Goal: Task Accomplishment & Management: Manage account settings

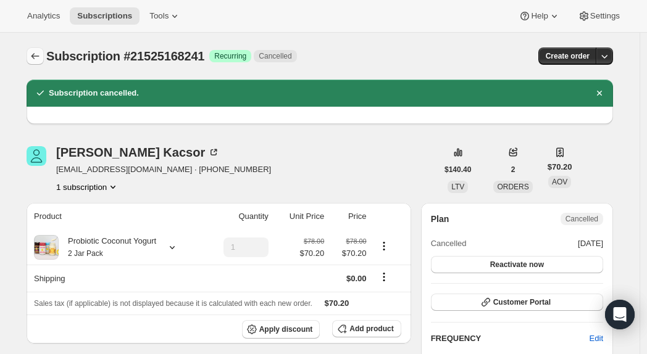
click at [38, 55] on icon "Subscriptions" at bounding box center [35, 56] width 12 height 12
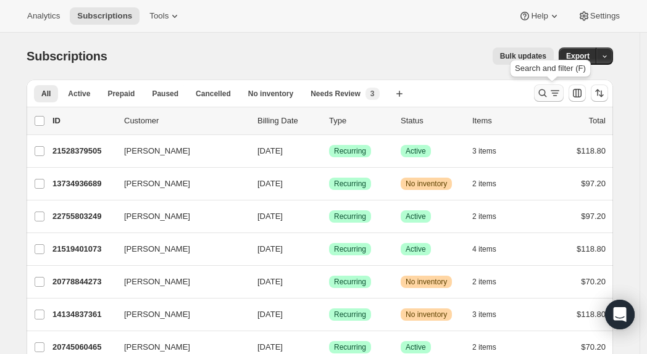
click at [546, 97] on icon "Search and filter results" at bounding box center [543, 93] width 12 height 12
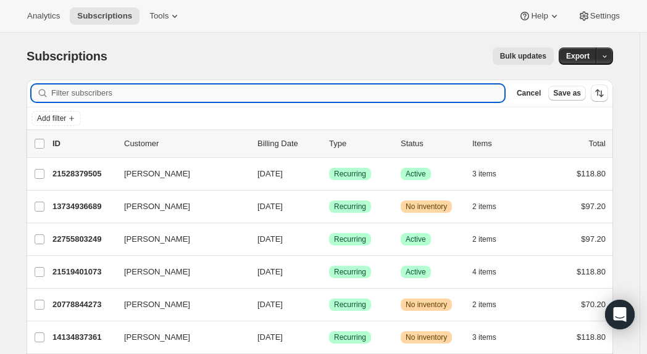
click at [164, 93] on input "Filter subscribers" at bounding box center [277, 93] width 453 height 17
paste input "[PERSON_NAME][EMAIL_ADDRESS][DOMAIN_NAME]"
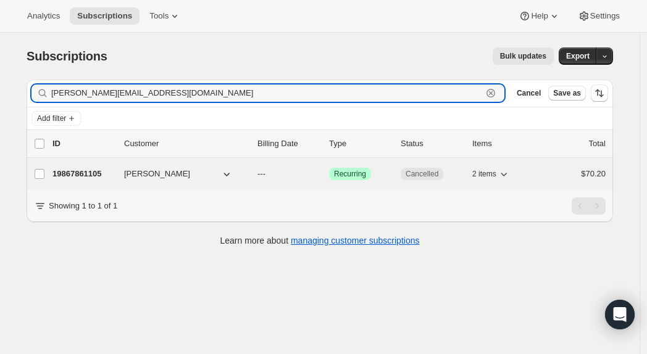
type input "[PERSON_NAME][EMAIL_ADDRESS][DOMAIN_NAME]"
click at [102, 174] on p "19867861105" at bounding box center [83, 174] width 62 height 12
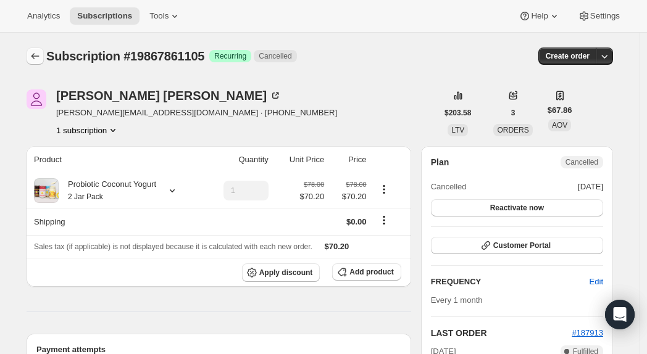
click at [40, 57] on icon "Subscriptions" at bounding box center [35, 56] width 12 height 12
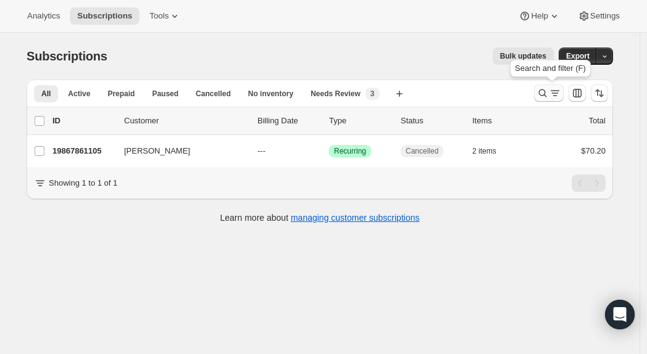
click at [561, 91] on icon "Search and filter results" at bounding box center [555, 93] width 12 height 12
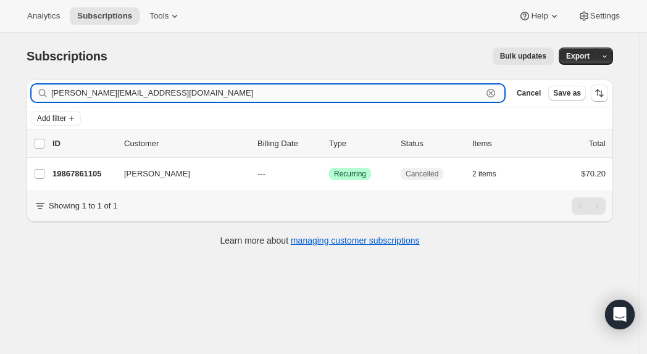
click at [205, 91] on input "[PERSON_NAME][EMAIL_ADDRESS][DOMAIN_NAME]" at bounding box center [266, 93] width 431 height 17
paste input "pmcleodhomes@g"
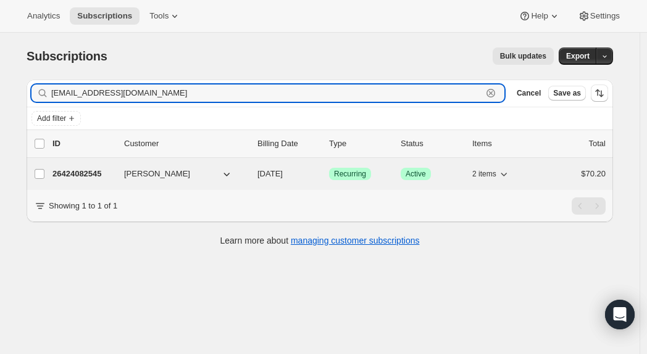
type input "[EMAIL_ADDRESS][DOMAIN_NAME]"
click at [98, 170] on p "26424082545" at bounding box center [83, 174] width 62 height 12
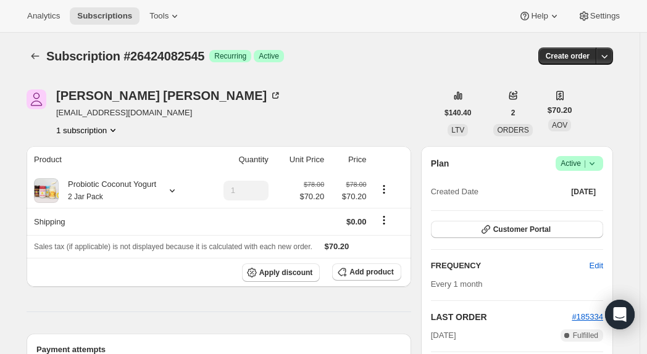
click at [593, 162] on icon at bounding box center [592, 163] width 12 height 12
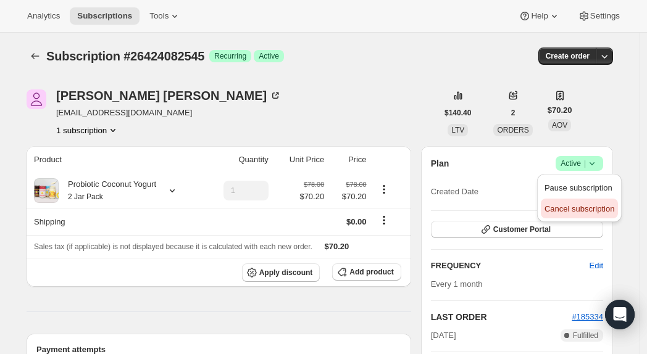
click at [572, 204] on span "Cancel subscription" at bounding box center [580, 208] width 70 height 9
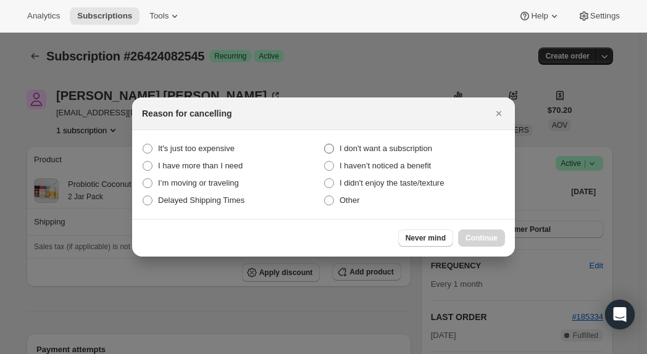
click at [382, 145] on span "I don't want a subscription" at bounding box center [386, 148] width 93 height 9
click at [325, 144] on subscription "I don't want a subscription" at bounding box center [324, 144] width 1 height 1
radio subscription "true"
click at [482, 240] on span "Continue" at bounding box center [482, 238] width 32 height 10
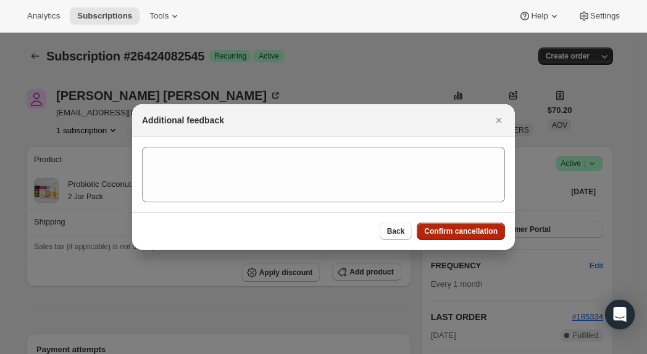
click at [466, 229] on span "Confirm cancellation" at bounding box center [460, 232] width 73 height 10
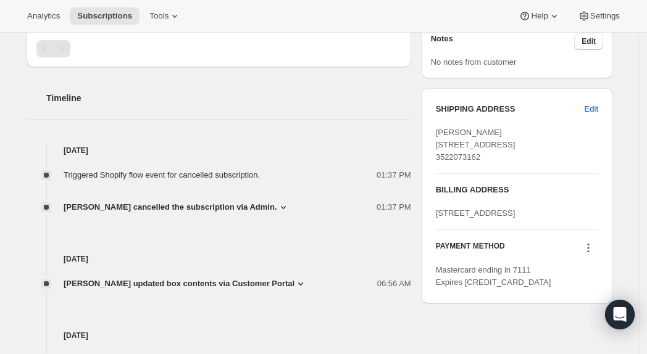
scroll to position [480, 0]
